Goal: Task Accomplishment & Management: Use online tool/utility

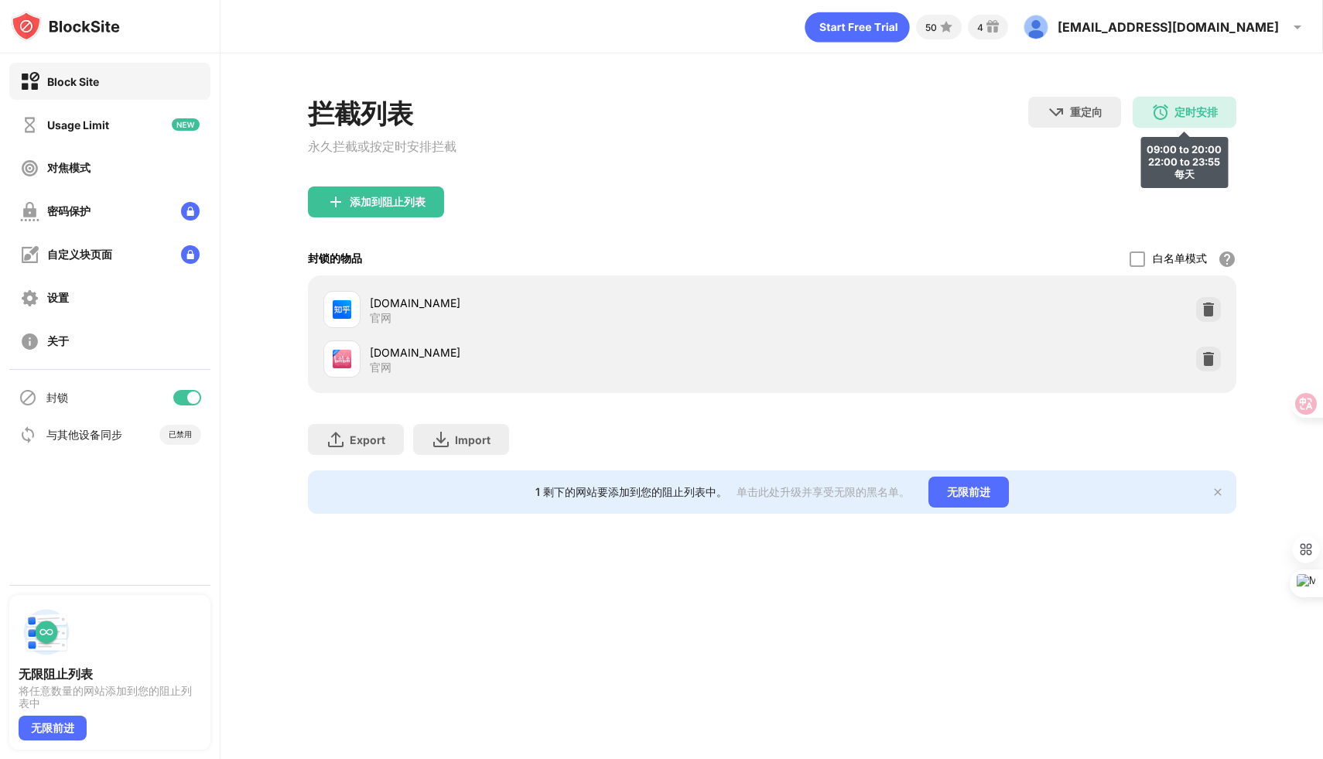
click at [1183, 108] on div "定时安排" at bounding box center [1196, 112] width 43 height 15
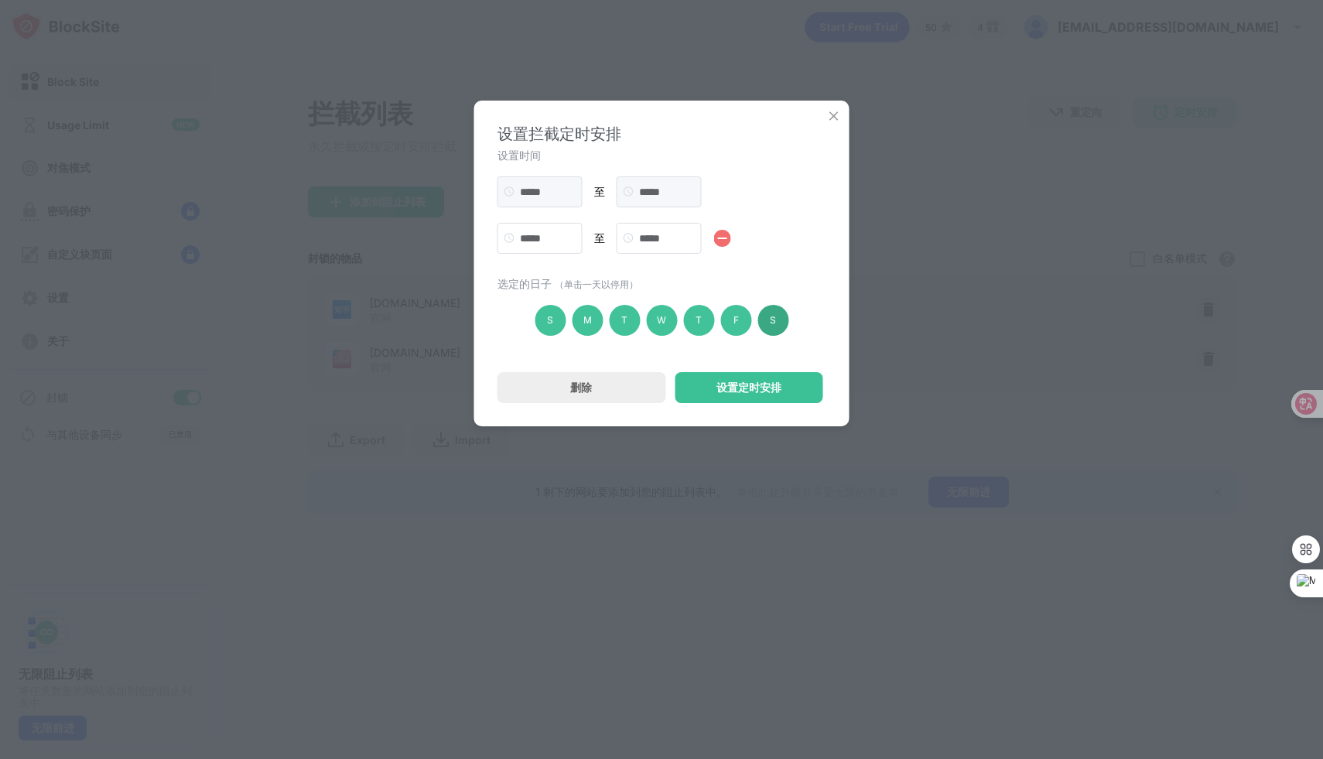
click at [766, 320] on div "S" at bounding box center [773, 320] width 31 height 31
click at [733, 393] on div "设置定时安排" at bounding box center [749, 388] width 65 height 12
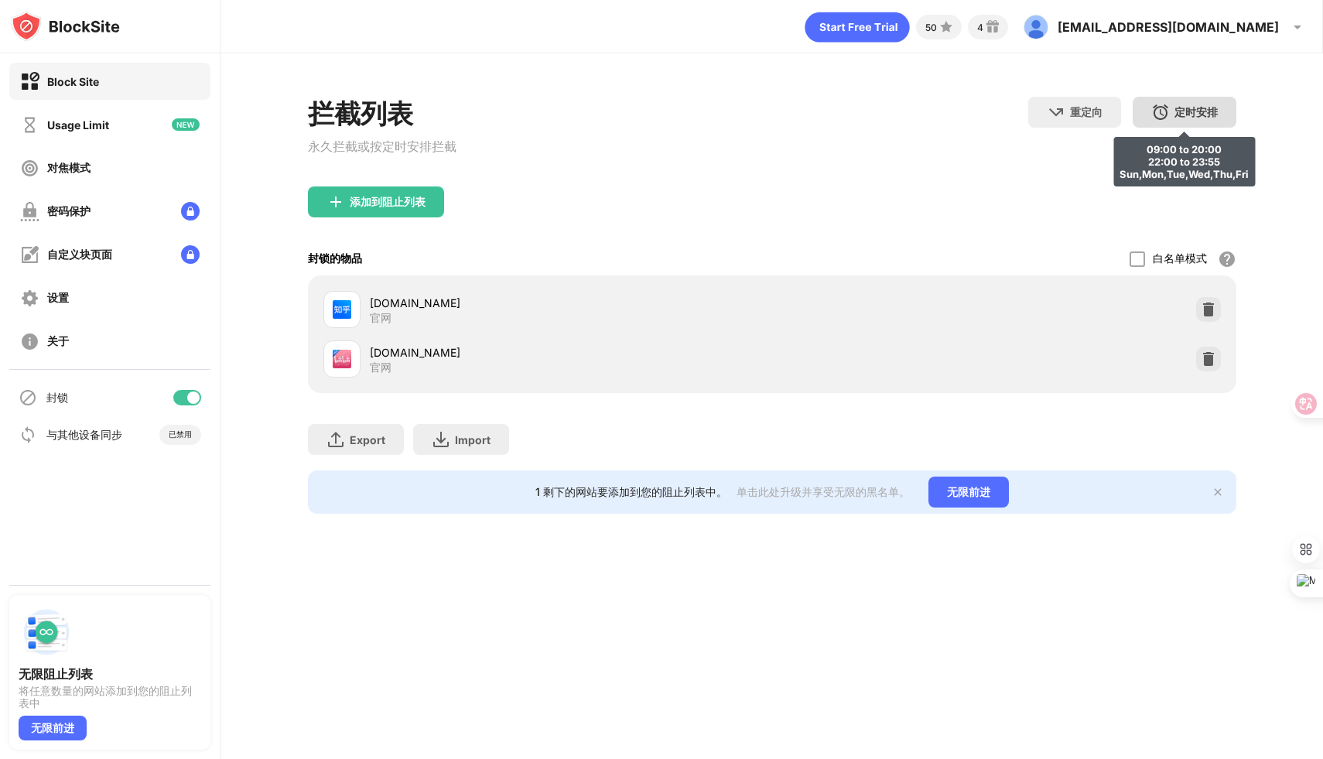
click at [1179, 114] on div "定时安排" at bounding box center [1196, 112] width 43 height 15
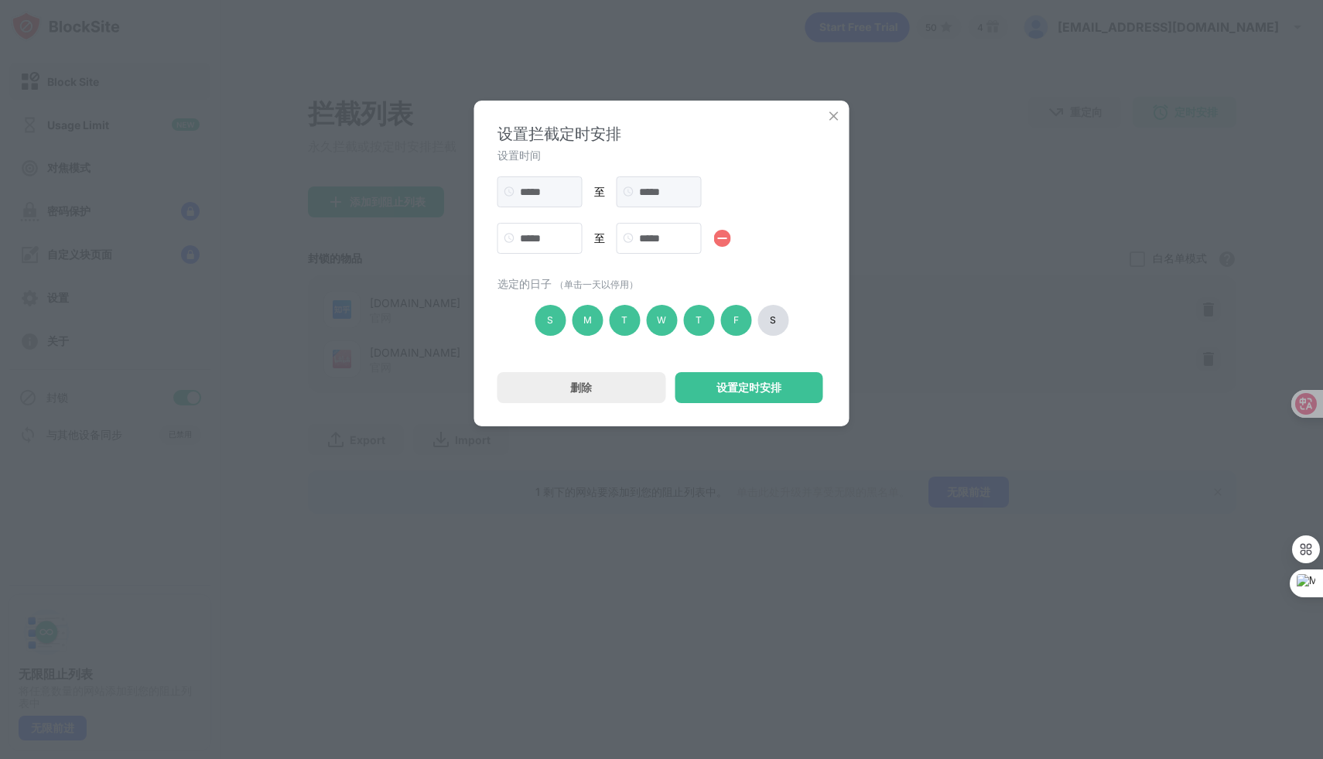
click at [776, 320] on div "S" at bounding box center [773, 320] width 31 height 31
click at [740, 390] on div "设置定时安排" at bounding box center [749, 388] width 65 height 12
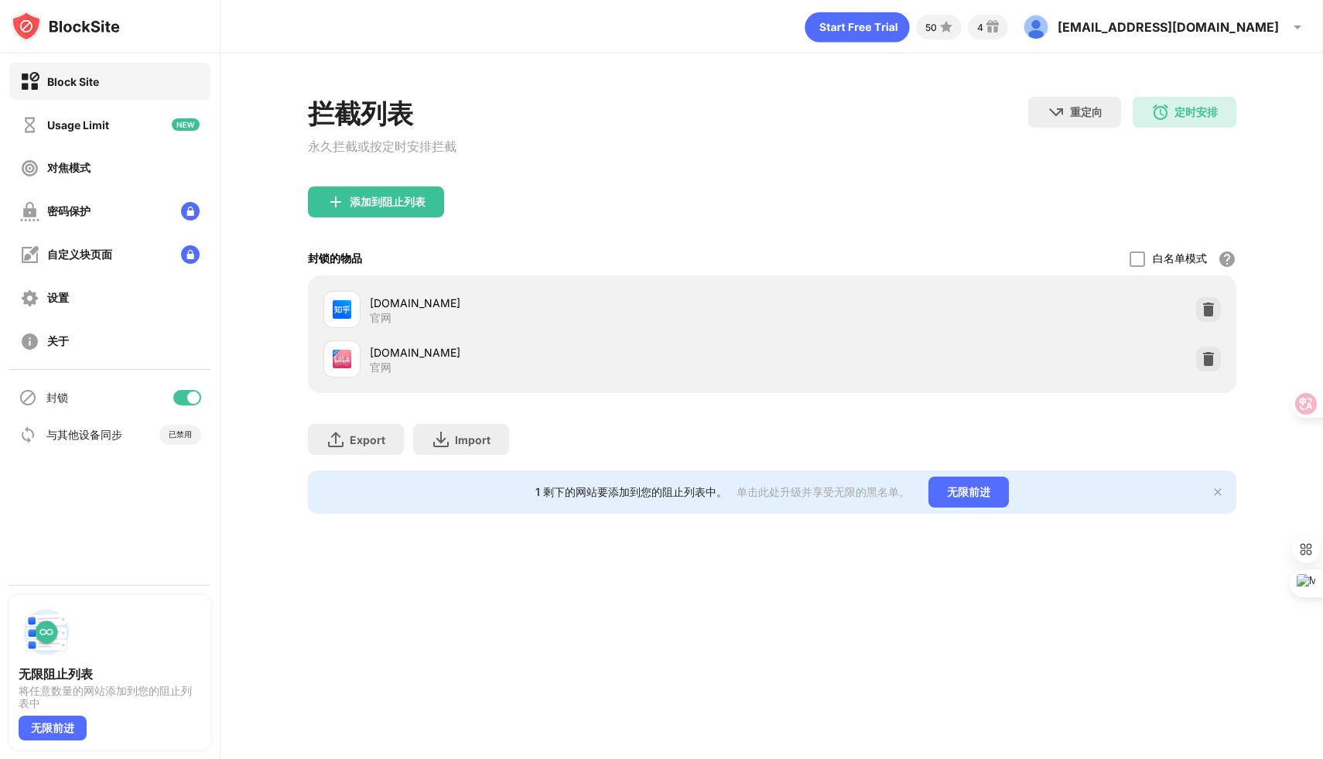
click at [648, 245] on div "封锁的物品 白名单模式 阻止除白名单中的网站之外的所有网站。白名单模式仅适用于 URL，不包括类别或关键字。" at bounding box center [772, 258] width 929 height 33
click at [1177, 117] on div "定时安排" at bounding box center [1196, 112] width 43 height 15
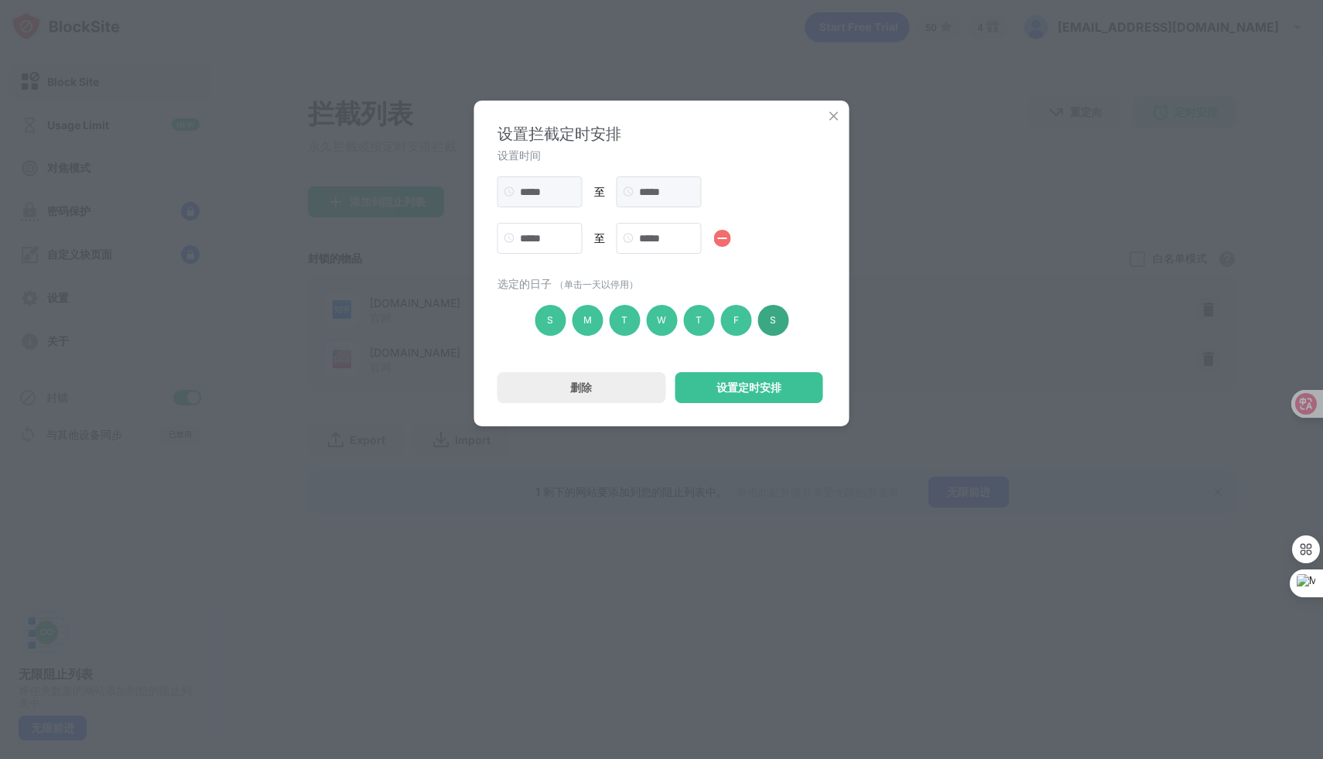
click at [763, 333] on div "S" at bounding box center [773, 320] width 31 height 31
click at [748, 385] on div "设置定时安排" at bounding box center [749, 388] width 65 height 12
